Goal: Entertainment & Leisure: Consume media (video, audio)

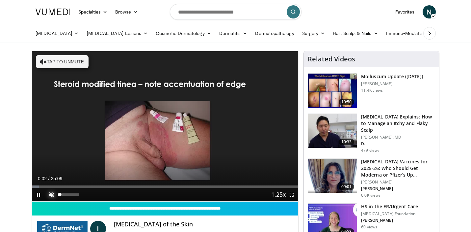
click at [49, 190] on span "Video Player" at bounding box center [51, 194] width 13 height 13
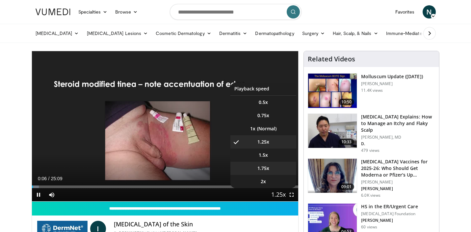
click at [265, 165] on span "1.75x" at bounding box center [264, 168] width 12 height 7
click at [272, 152] on li "1.5x" at bounding box center [264, 154] width 66 height 13
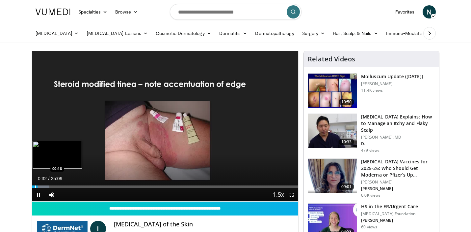
click at [35, 185] on div "Progress Bar" at bounding box center [35, 186] width 1 height 3
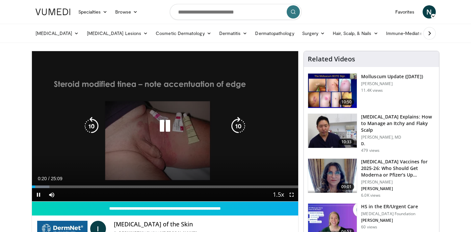
click at [172, 129] on icon "Video Player" at bounding box center [165, 126] width 18 height 18
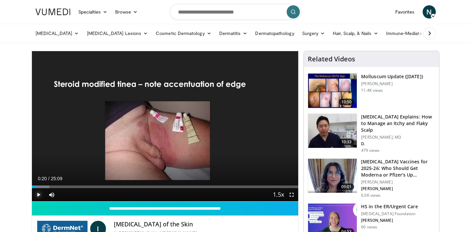
click at [37, 197] on span "Video Player" at bounding box center [38, 194] width 13 height 13
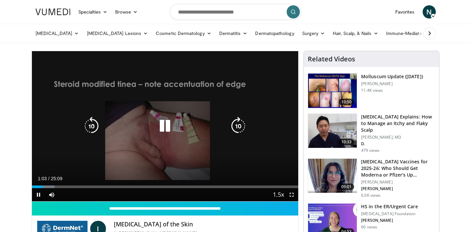
click at [160, 131] on icon "Video Player" at bounding box center [165, 126] width 18 height 18
click at [166, 126] on icon "Video Player" at bounding box center [165, 126] width 18 height 18
click at [168, 125] on icon "Video Player" at bounding box center [165, 126] width 18 height 18
click at [162, 123] on icon "Video Player" at bounding box center [165, 126] width 18 height 18
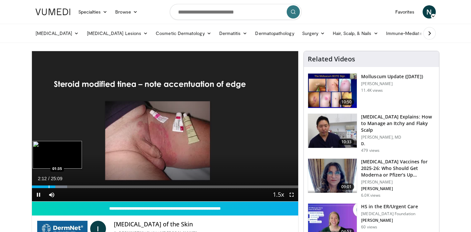
click at [49, 187] on div "Progress Bar" at bounding box center [49, 186] width 1 height 3
click at [42, 186] on div "Progress Bar" at bounding box center [42, 186] width 1 height 3
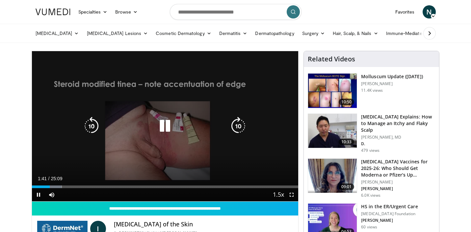
click at [159, 120] on icon "Video Player" at bounding box center [165, 126] width 18 height 18
click at [163, 125] on icon "Video Player" at bounding box center [165, 126] width 18 height 18
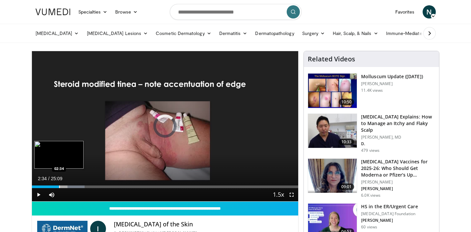
click at [59, 186] on div "Progress Bar" at bounding box center [59, 186] width 1 height 3
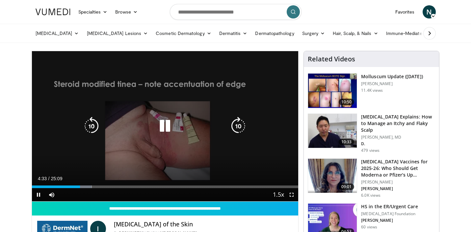
click at [165, 120] on icon "Video Player" at bounding box center [165, 126] width 18 height 18
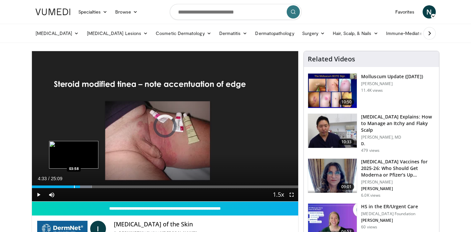
click at [74, 185] on div "Progress Bar" at bounding box center [74, 186] width 1 height 3
click at [39, 196] on span "Video Player" at bounding box center [38, 194] width 13 height 13
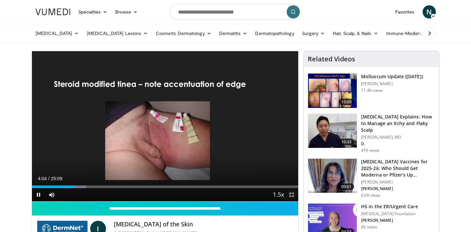
click at [291, 196] on span "Video Player" at bounding box center [291, 194] width 13 height 13
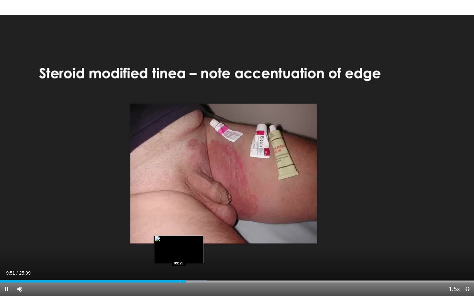
click at [179, 231] on div "Progress Bar" at bounding box center [179, 281] width 1 height 3
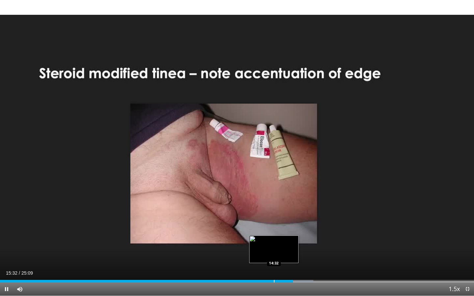
click at [274, 231] on div "Progress Bar" at bounding box center [274, 281] width 1 height 3
click at [268, 231] on div "Progress Bar" at bounding box center [268, 281] width 1 height 3
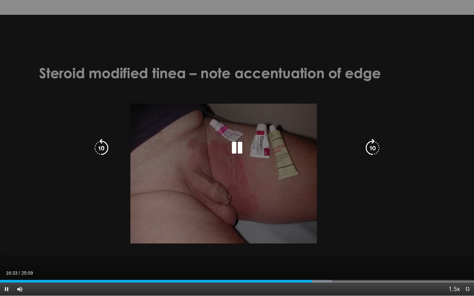
click at [235, 144] on icon "Video Player" at bounding box center [237, 148] width 18 height 18
click at [237, 150] on icon "Video Player" at bounding box center [237, 148] width 18 height 18
click at [244, 144] on icon "Video Player" at bounding box center [237, 148] width 18 height 18
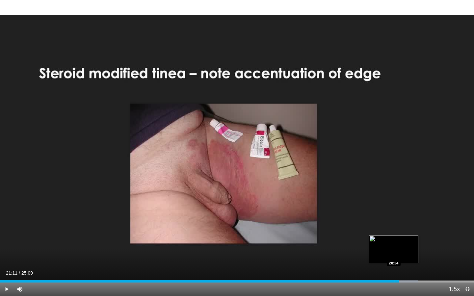
click at [394, 231] on div "21:11" at bounding box center [199, 281] width 399 height 3
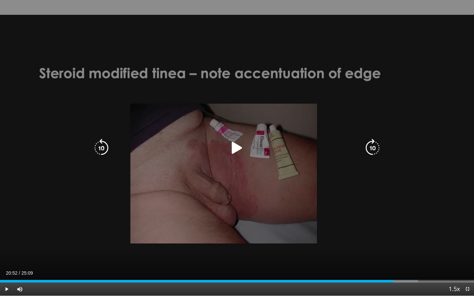
click at [231, 148] on icon "Video Player" at bounding box center [237, 148] width 18 height 18
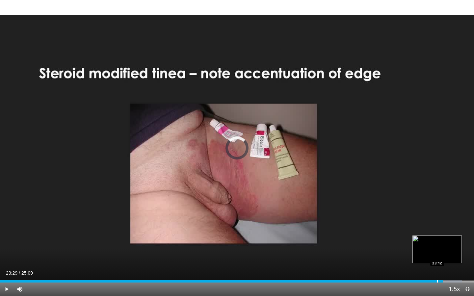
click at [437, 231] on div "Progress Bar" at bounding box center [437, 281] width 1 height 3
click at [434, 231] on div "Loaded : 97.46% 23:13 23:09" at bounding box center [237, 281] width 474 height 3
click at [434, 231] on div "Progress Bar" at bounding box center [434, 281] width 1 height 3
click at [428, 231] on div "Progress Bar" at bounding box center [428, 281] width 1 height 3
click at [423, 231] on div "Progress Bar" at bounding box center [423, 281] width 1 height 3
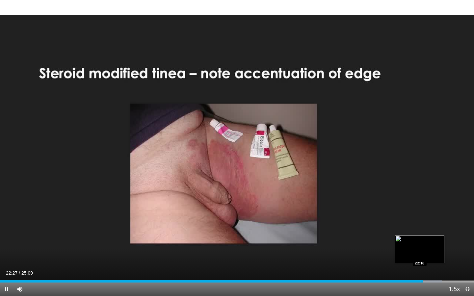
click at [420, 231] on div "22:28" at bounding box center [211, 281] width 423 height 3
click at [417, 231] on div "Progress Bar" at bounding box center [417, 281] width 1 height 3
click at [412, 231] on div "Loaded : 91.92% 22:07 21:54" at bounding box center [237, 281] width 474 height 3
click at [407, 231] on div "Progress Bar" at bounding box center [407, 281] width 1 height 3
click at [415, 231] on div "Progress Bar" at bounding box center [415, 281] width 1 height 3
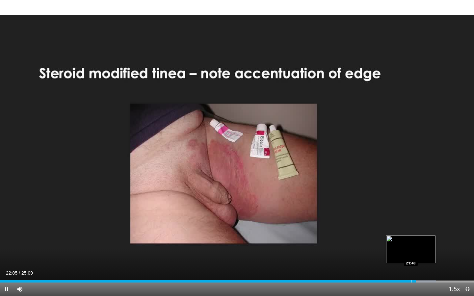
click at [411, 231] on div "Progress Bar" at bounding box center [411, 281] width 1 height 3
click at [408, 231] on div "Progress Bar" at bounding box center [408, 281] width 1 height 3
click at [404, 231] on div "Progress Bar" at bounding box center [403, 281] width 1 height 3
click at [406, 231] on div "Progress Bar" at bounding box center [406, 281] width 1 height 3
click at [409, 231] on div "Progress Bar" at bounding box center [409, 281] width 1 height 3
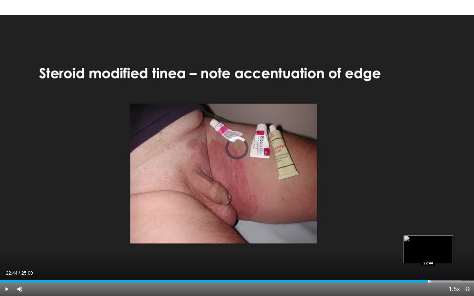
click at [428, 231] on div "Progress Bar" at bounding box center [428, 281] width 1 height 3
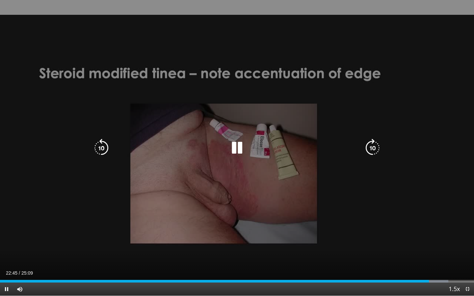
click at [239, 150] on icon "Video Player" at bounding box center [237, 148] width 18 height 18
click at [245, 148] on icon "Video Player" at bounding box center [237, 148] width 18 height 18
